Goal: Task Accomplishment & Management: Use online tool/utility

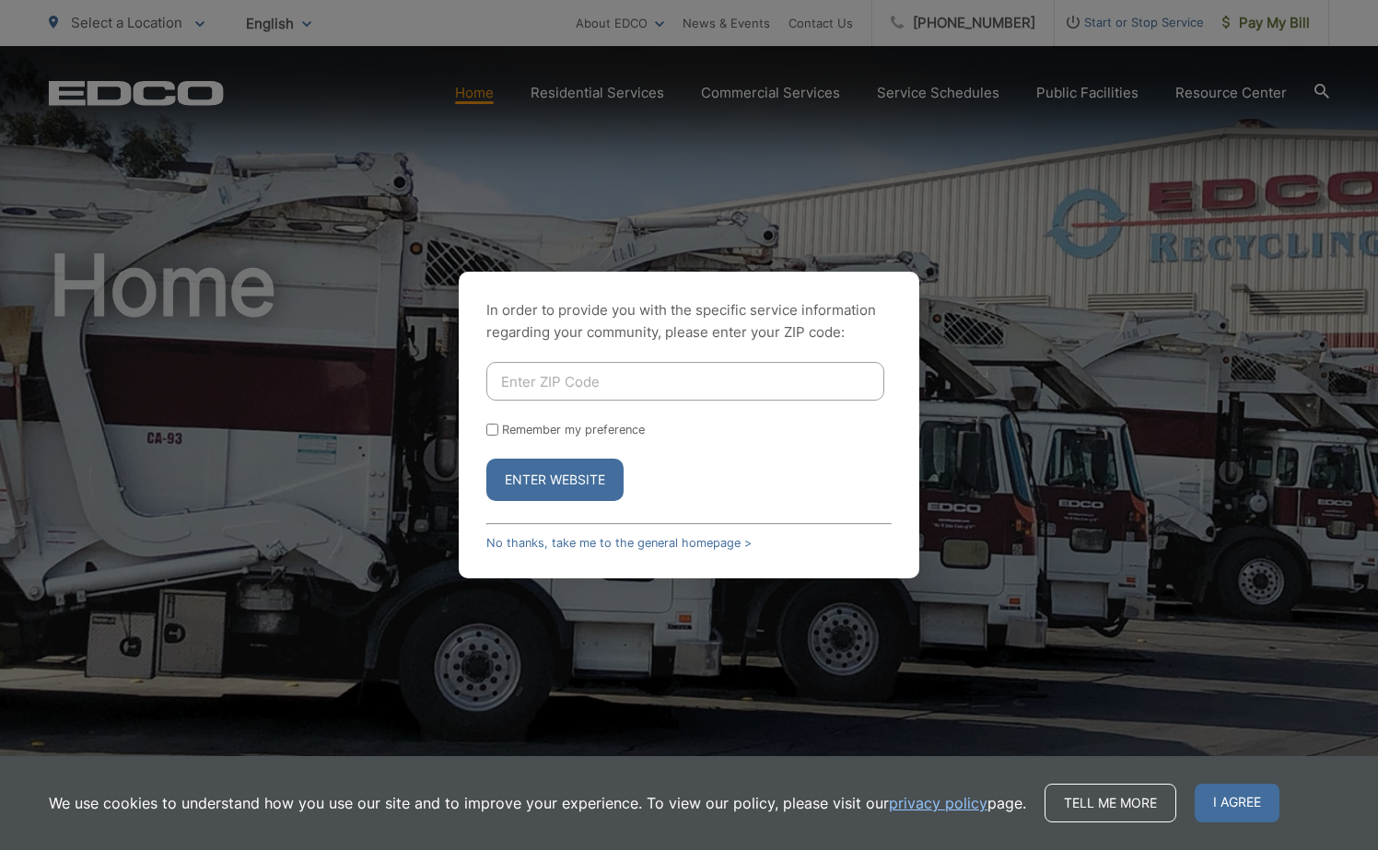
click at [538, 384] on input "Enter ZIP Code" at bounding box center [685, 381] width 398 height 39
type input "90275"
click at [492, 427] on input "Remember my preference" at bounding box center [492, 430] width 12 height 12
checkbox input "true"
click at [557, 479] on button "Enter Website" at bounding box center [554, 480] width 137 height 42
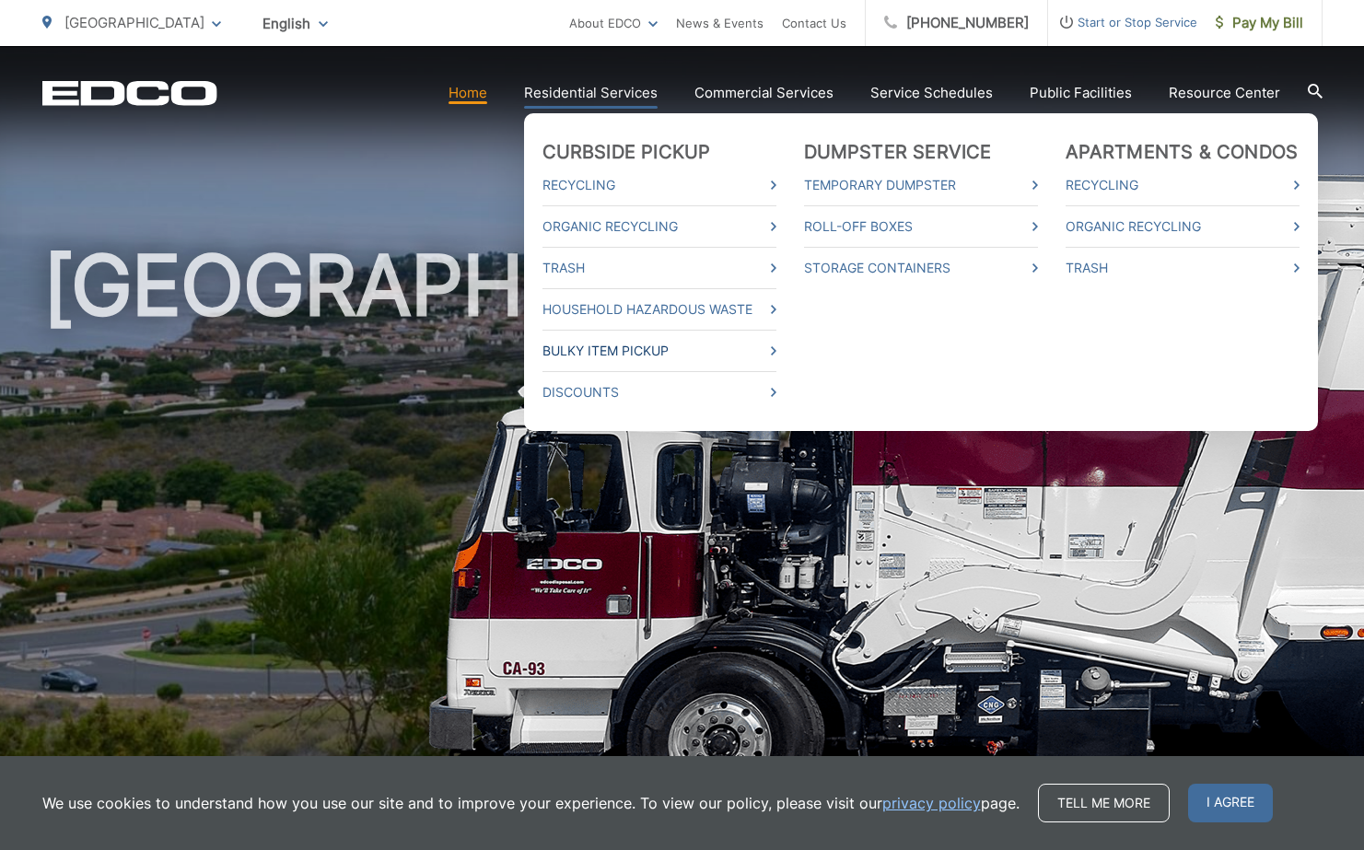
click at [599, 349] on link "Bulky Item Pickup" at bounding box center [660, 351] width 234 height 22
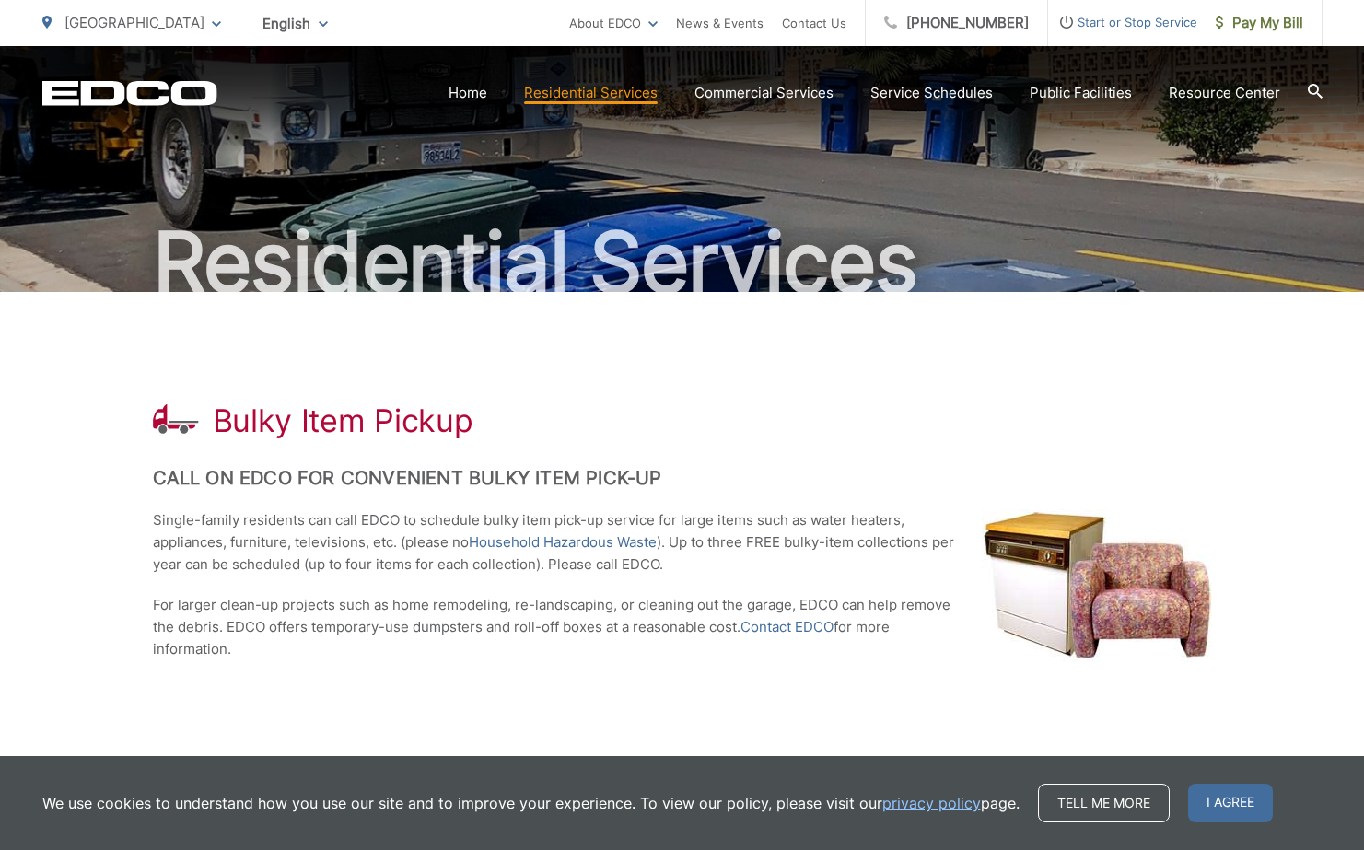
scroll to position [284, 0]
